Goal: Task Accomplishment & Management: Complete application form

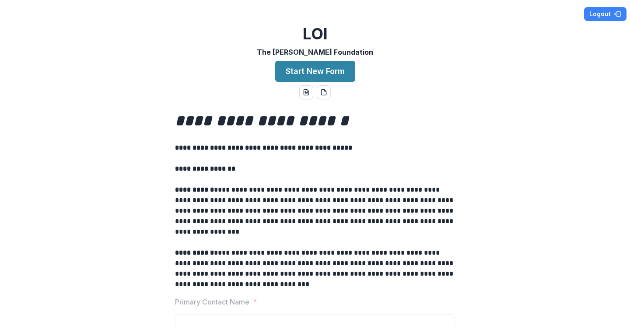
scroll to position [102, 0]
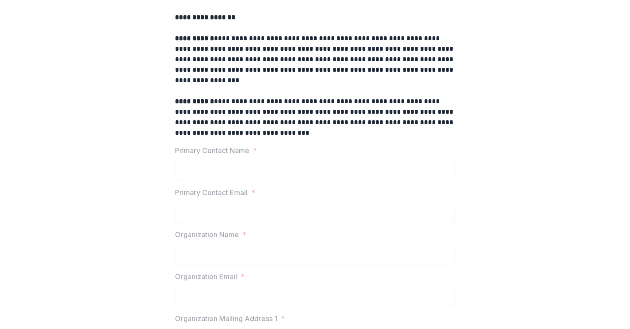
scroll to position [152, 0]
click at [253, 99] on p "**********" at bounding box center [315, 117] width 280 height 42
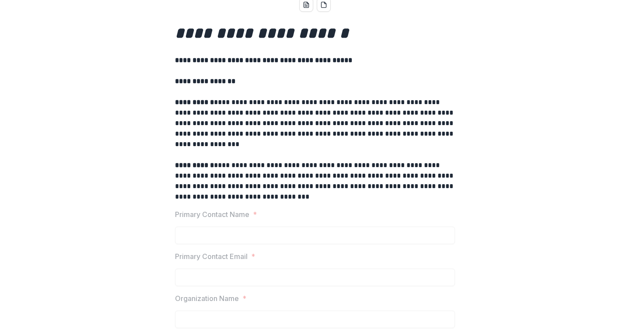
scroll to position [0, 0]
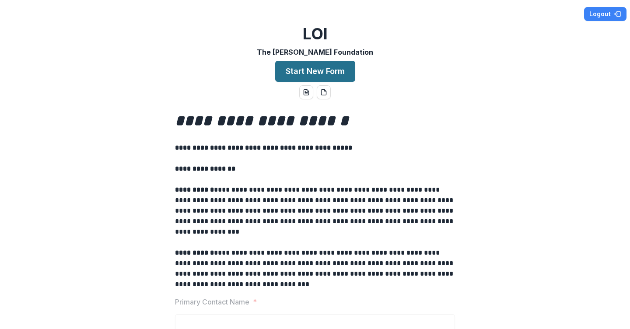
click at [320, 73] on button "Start New Form" at bounding box center [315, 71] width 80 height 21
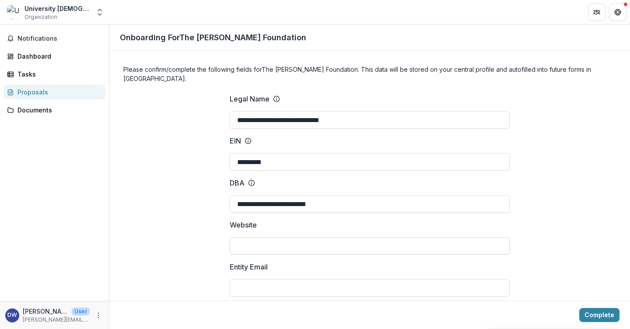
click at [301, 237] on input "Website" at bounding box center [370, 245] width 280 height 17
type input "**********"
click at [248, 279] on input "Entity Email" at bounding box center [370, 287] width 280 height 17
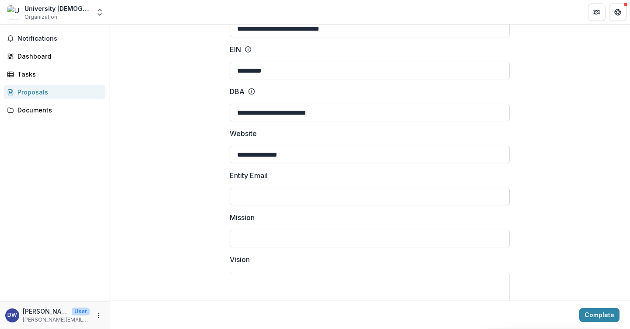
scroll to position [97, 0]
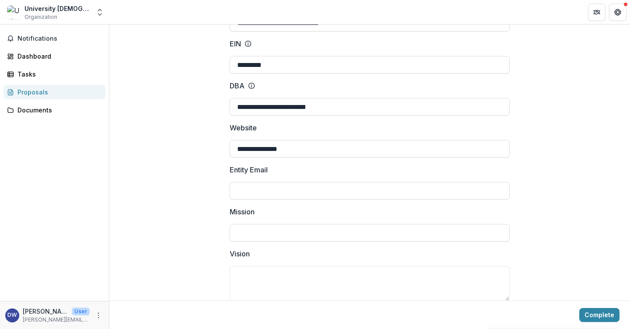
click at [289, 164] on label "Entity Email" at bounding box center [367, 169] width 275 height 10
click at [289, 182] on input "Entity Email" at bounding box center [370, 190] width 280 height 17
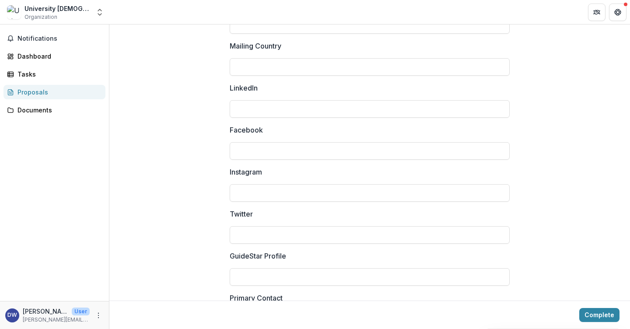
scroll to position [1206, 0]
